Goal: Check status: Check status

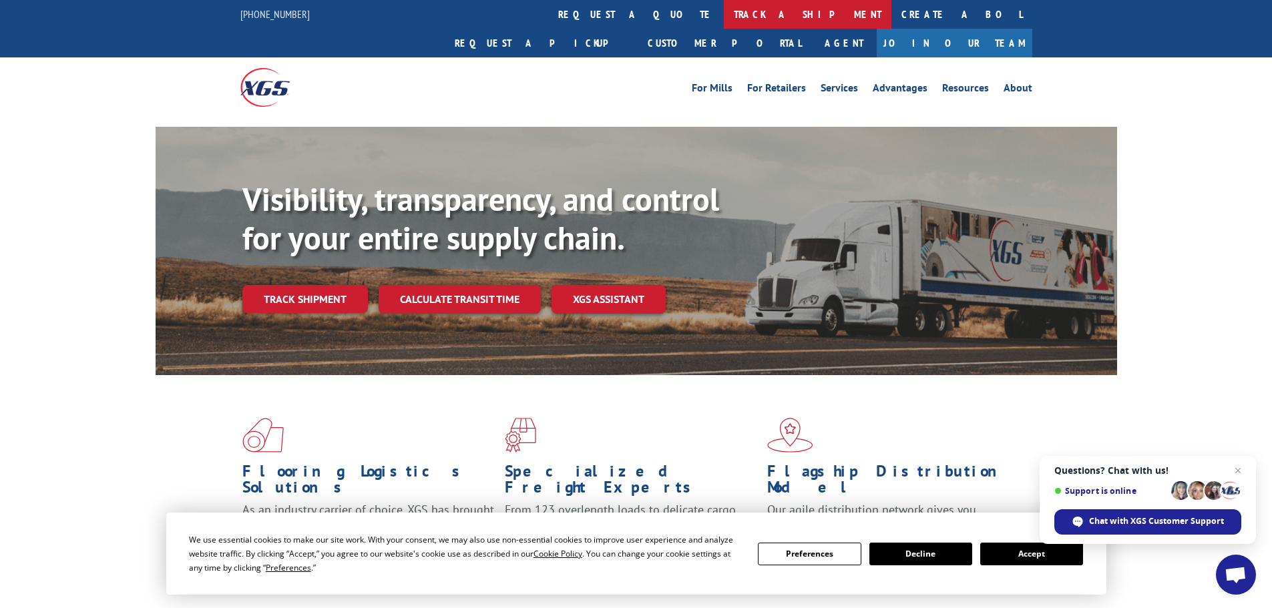
click at [724, 23] on link "track a shipment" at bounding box center [808, 14] width 168 height 29
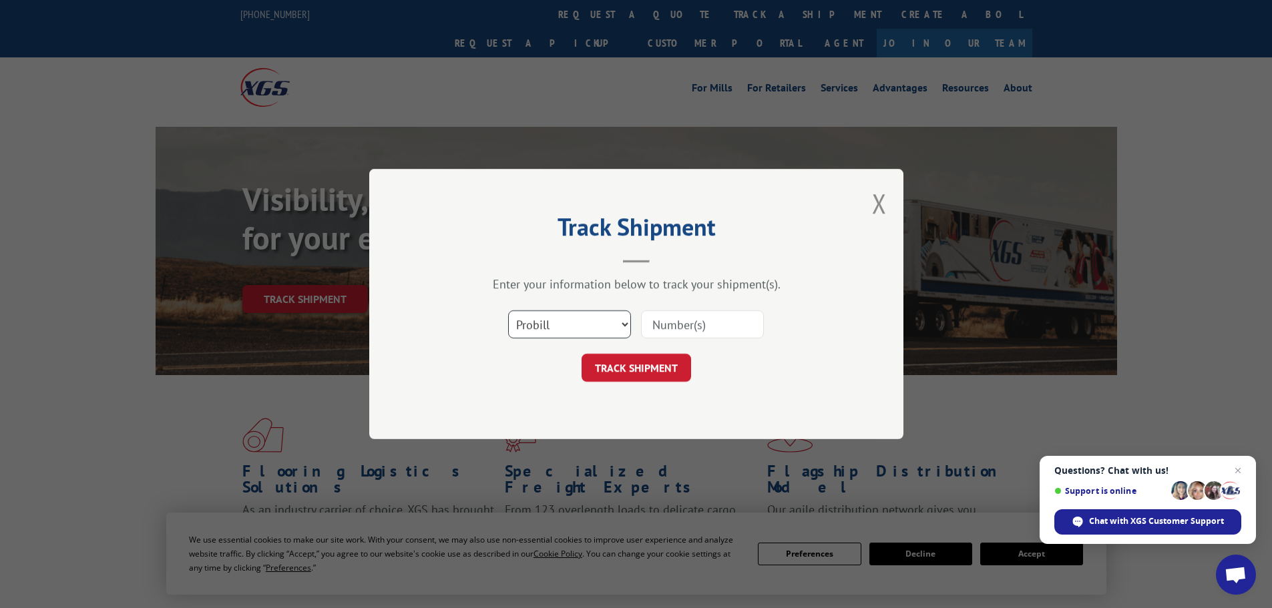
click at [612, 315] on select "Select category... Probill BOL PO" at bounding box center [569, 325] width 123 height 28
select select "po"
click at [508, 311] on select "Select category... Probill BOL PO" at bounding box center [569, 325] width 123 height 28
click at [695, 327] on input at bounding box center [702, 325] width 123 height 28
paste input "06515135"
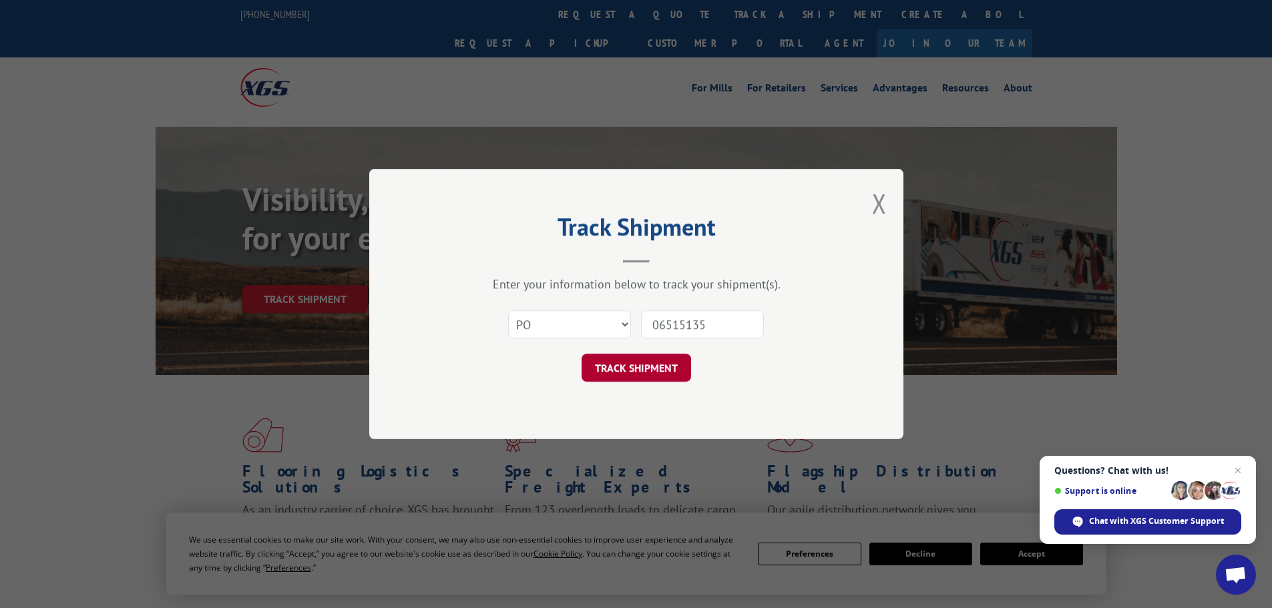
type input "06515135"
click at [677, 370] on button "TRACK SHIPMENT" at bounding box center [637, 368] width 110 height 28
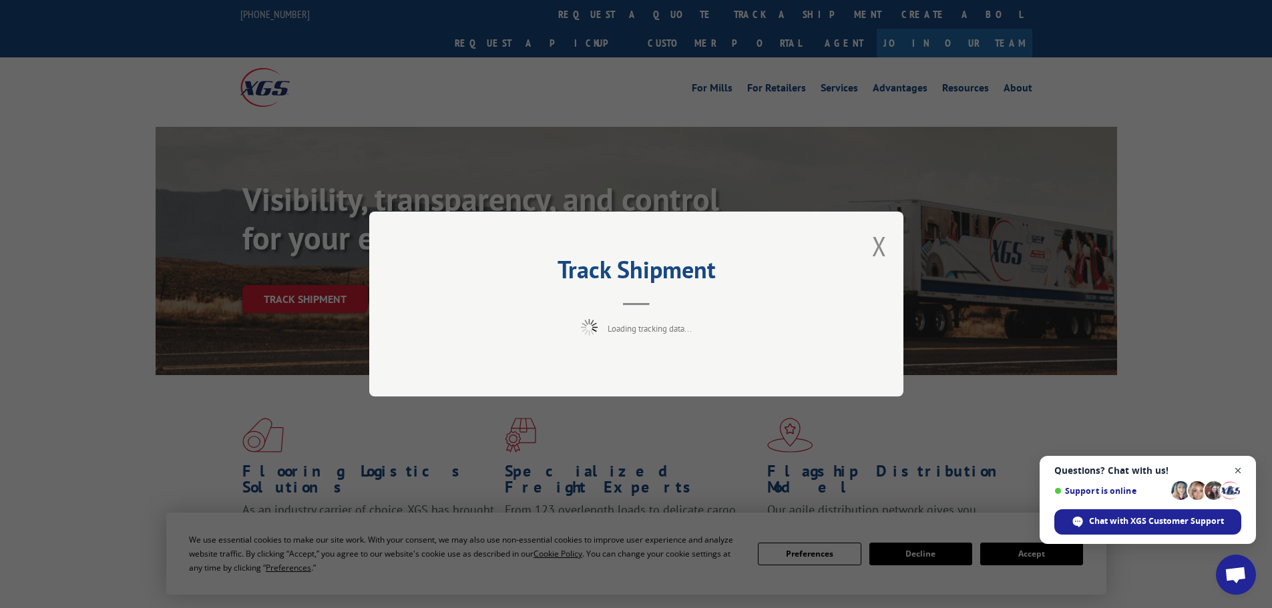
click at [1244, 468] on span "Close chat" at bounding box center [1238, 471] width 17 height 17
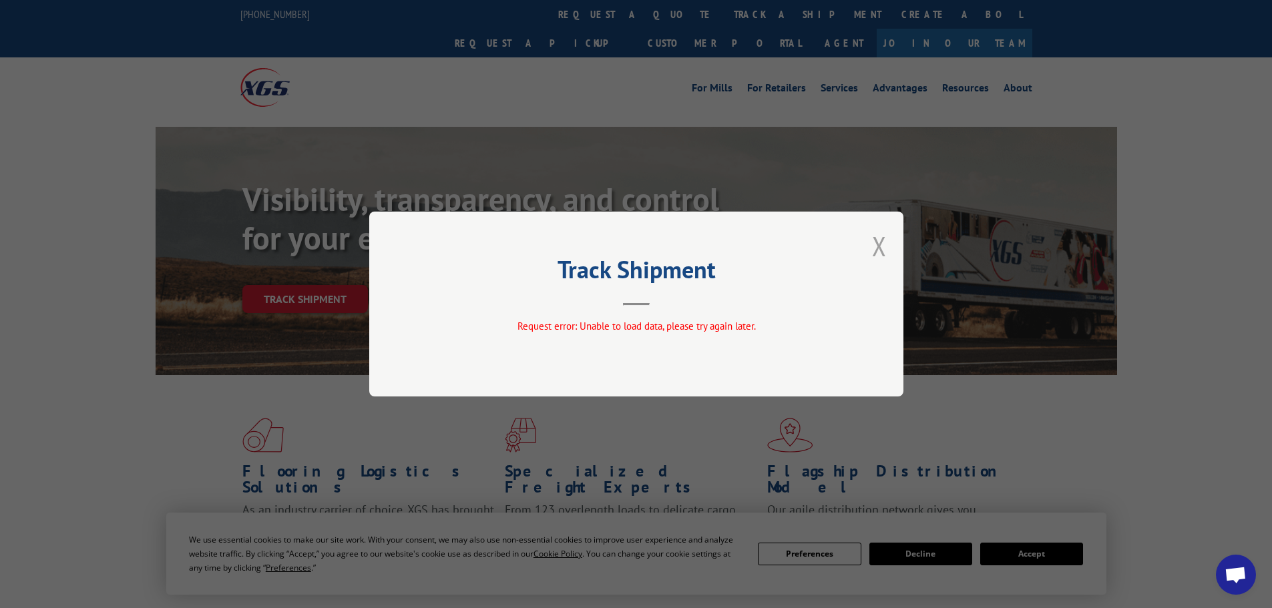
click at [880, 245] on button "Close modal" at bounding box center [879, 245] width 15 height 35
